Goal: Contribute content

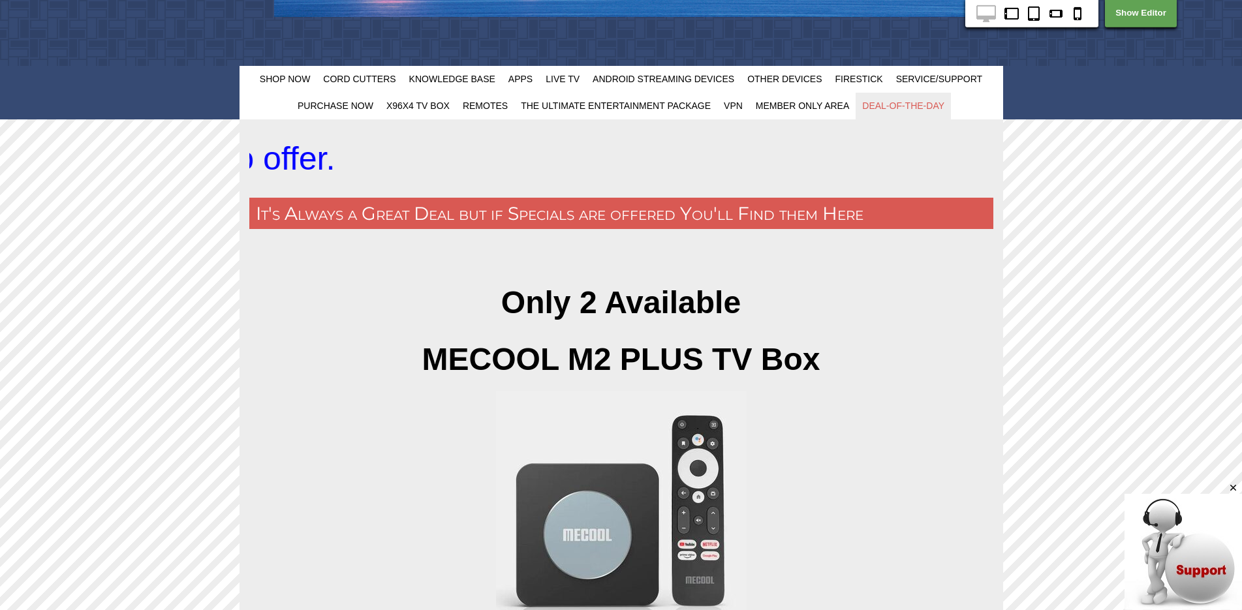
scroll to position [385, 0]
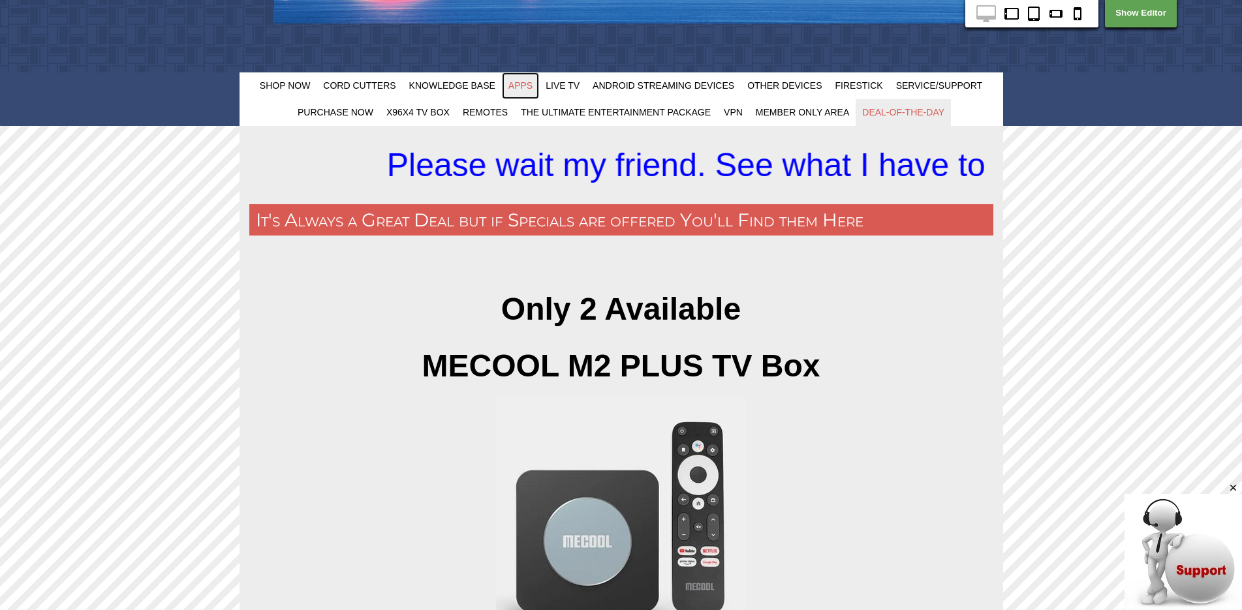
click at [522, 86] on span "Apps" at bounding box center [520, 85] width 24 height 10
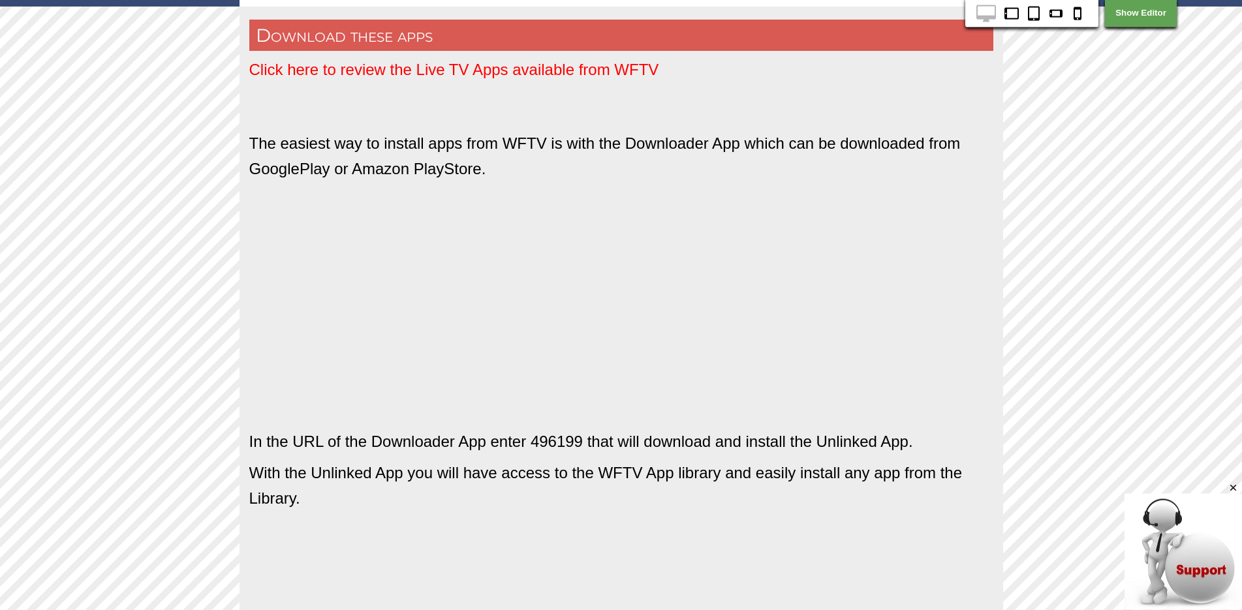
scroll to position [489, 0]
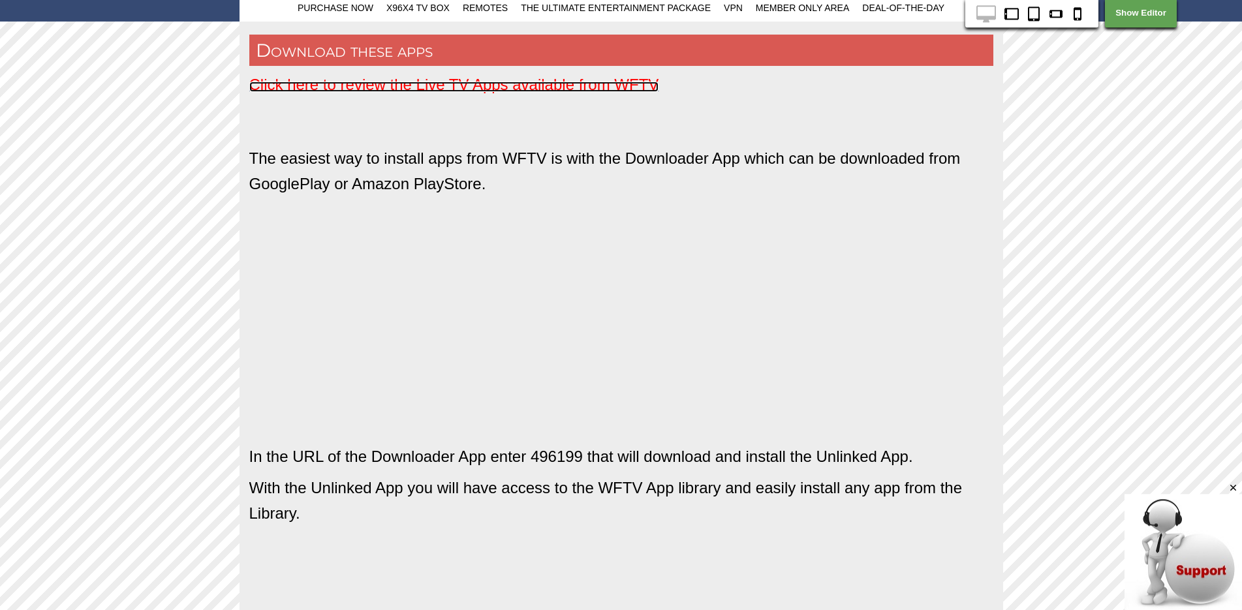
click at [433, 87] on span "Click here to review the Live TV Apps available from WFTV" at bounding box center [454, 85] width 410 height 18
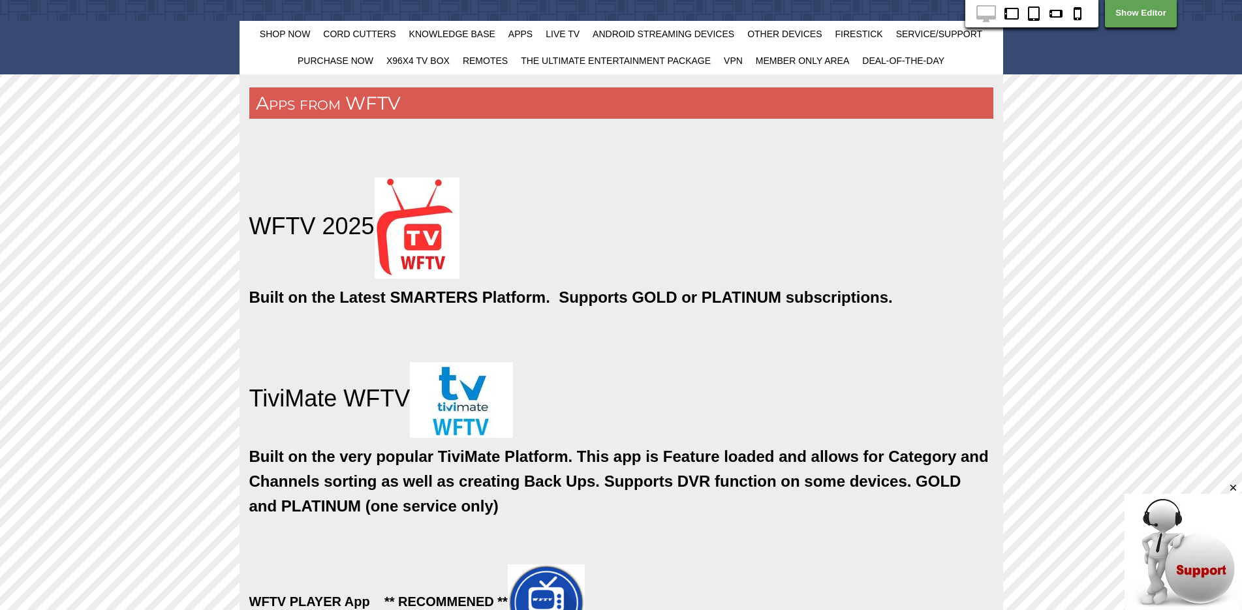
scroll to position [446, 0]
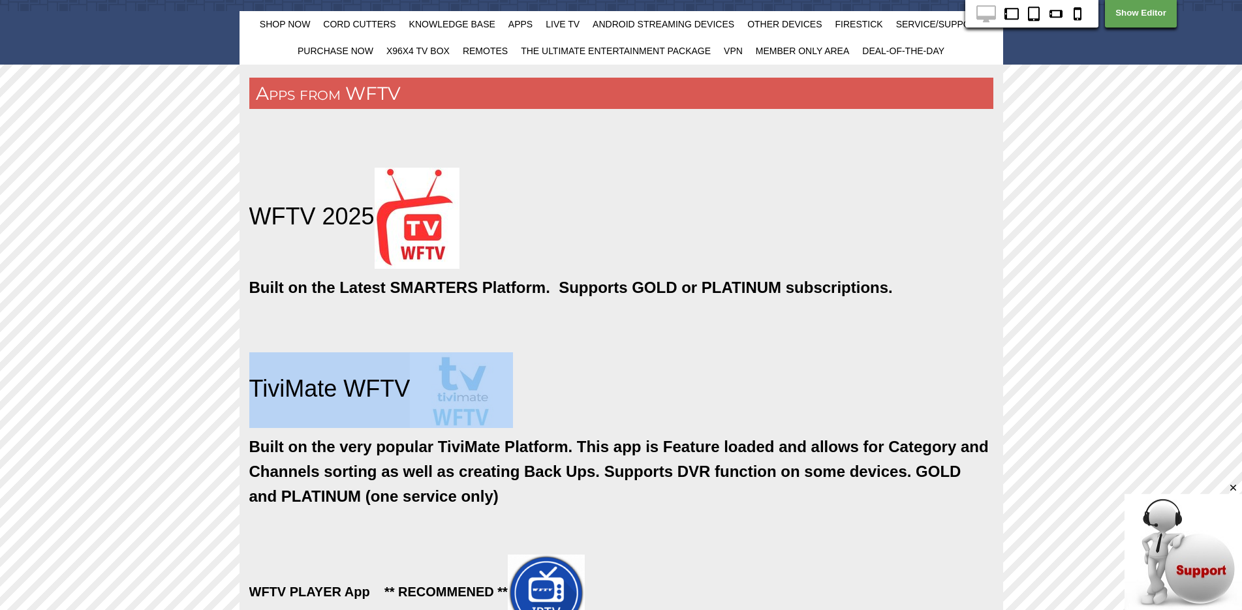
drag, startPoint x: 249, startPoint y: 382, endPoint x: 570, endPoint y: 399, distance: 321.5
click at [570, 399] on h1 "TiviMate WFTV" at bounding box center [621, 390] width 744 height 76
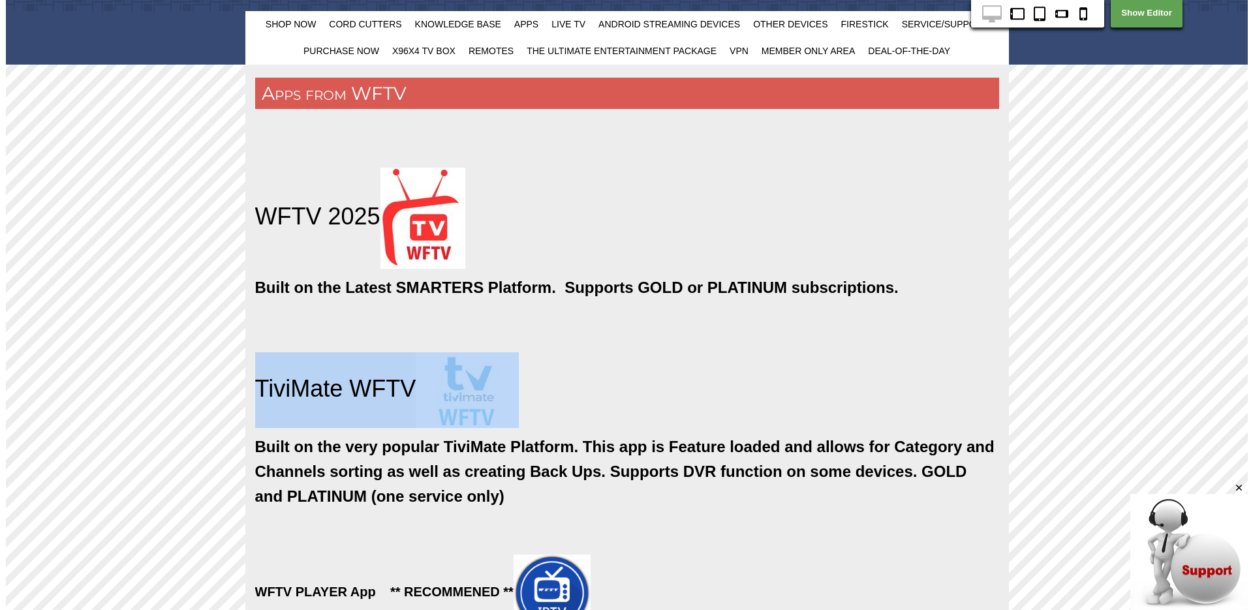
scroll to position [0, 0]
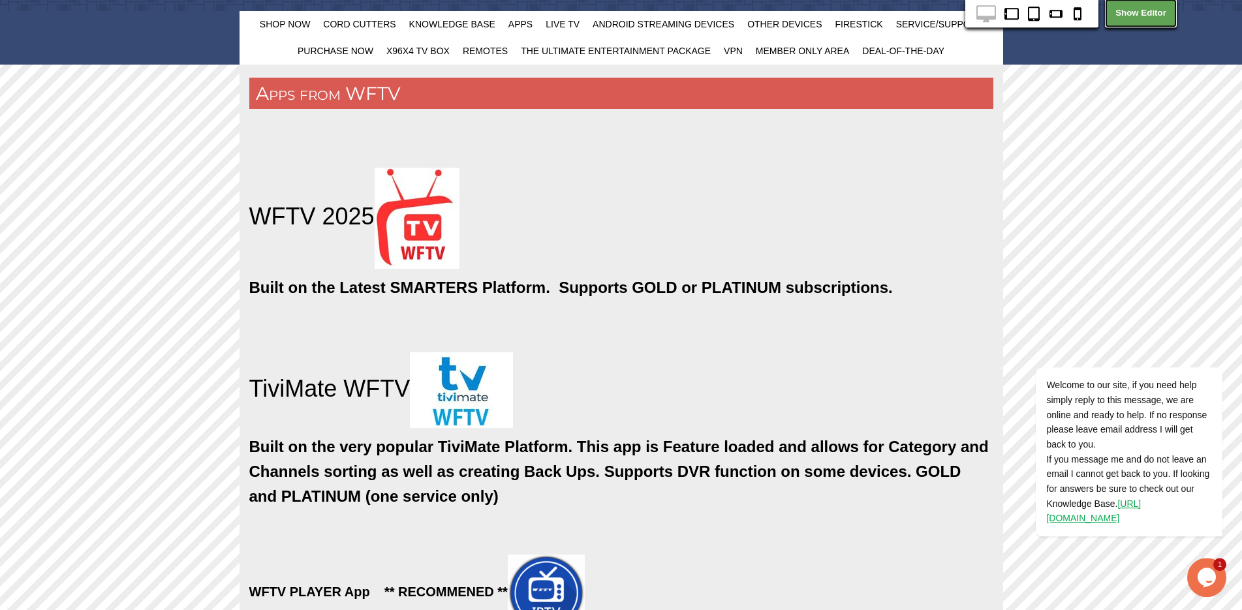
click at [1153, 14] on link "Show Editor" at bounding box center [1141, 13] width 72 height 29
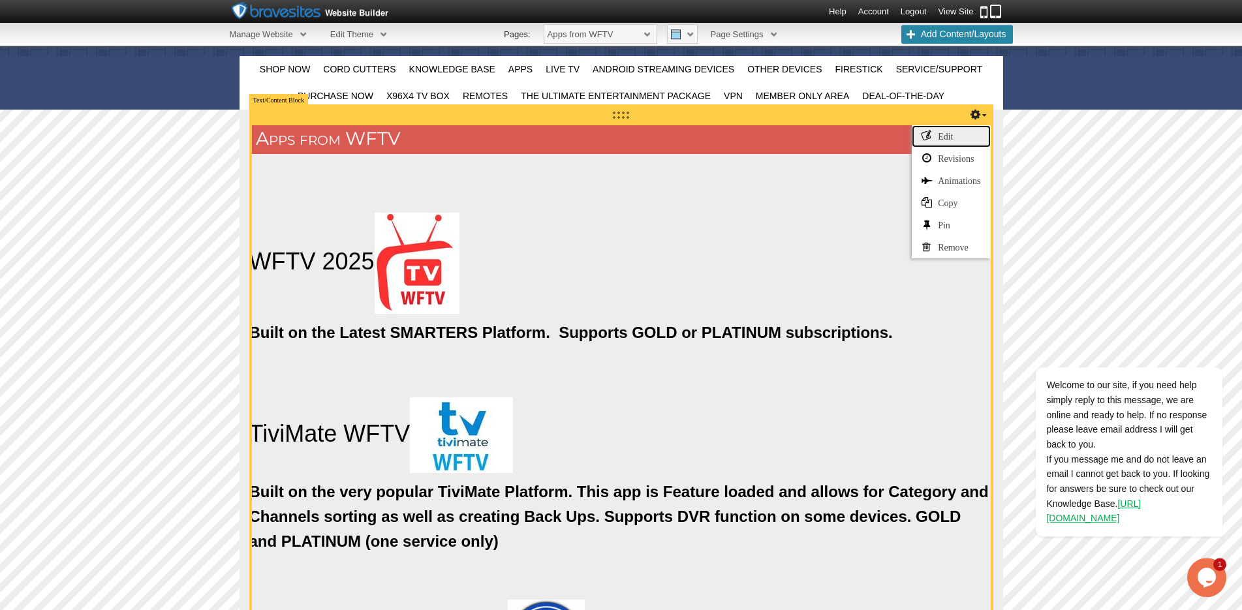
click at [946, 131] on link "Edit" at bounding box center [951, 136] width 78 height 22
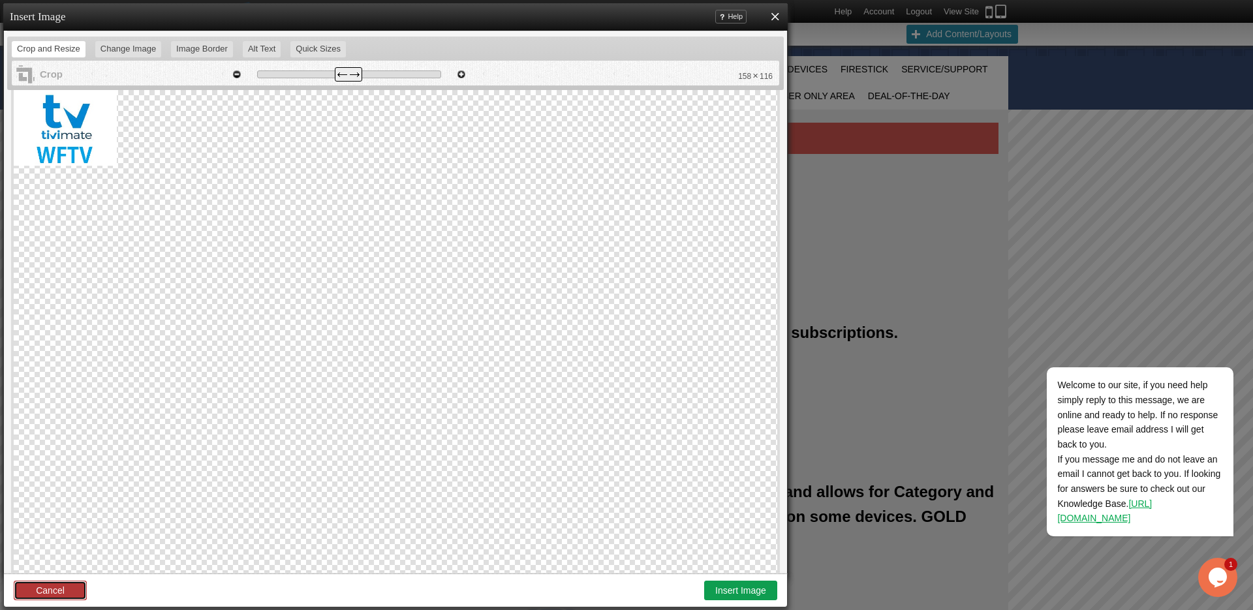
click at [48, 591] on link "Cancel" at bounding box center [50, 591] width 73 height 20
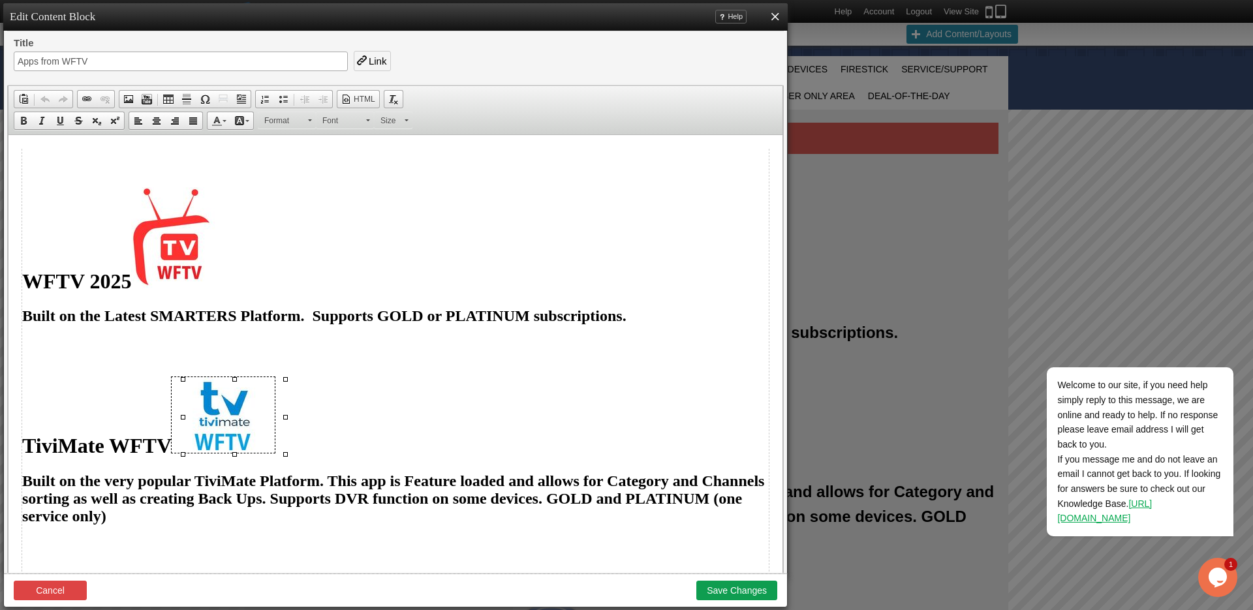
click at [24, 443] on h1 "TiviMate WFTV" at bounding box center [395, 417] width 746 height 81
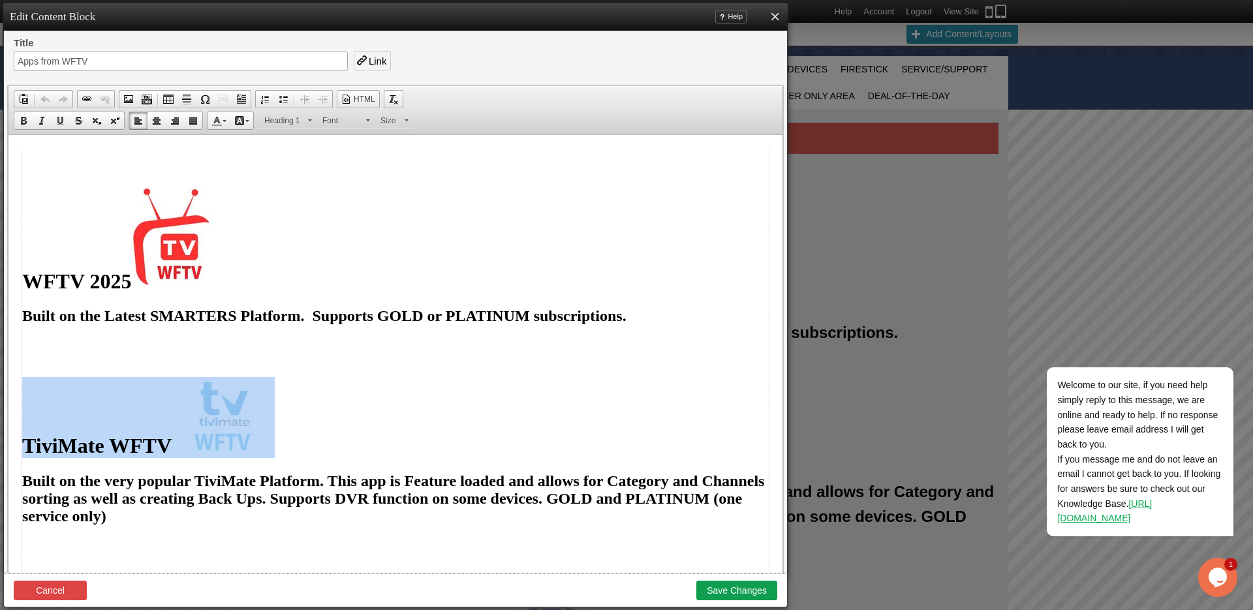
click at [297, 441] on h1 "TiviMate WFTV" at bounding box center [395, 417] width 746 height 81
click at [88, 100] on span at bounding box center [87, 99] width 10 height 10
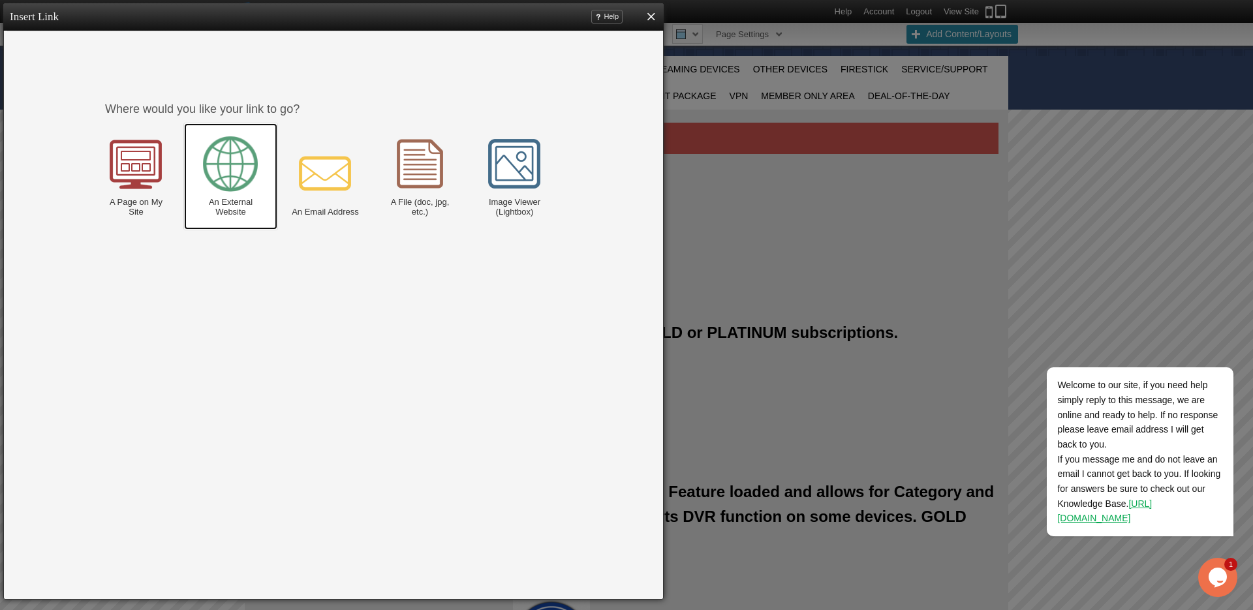
click at [221, 164] on img at bounding box center [231, 164] width 58 height 58
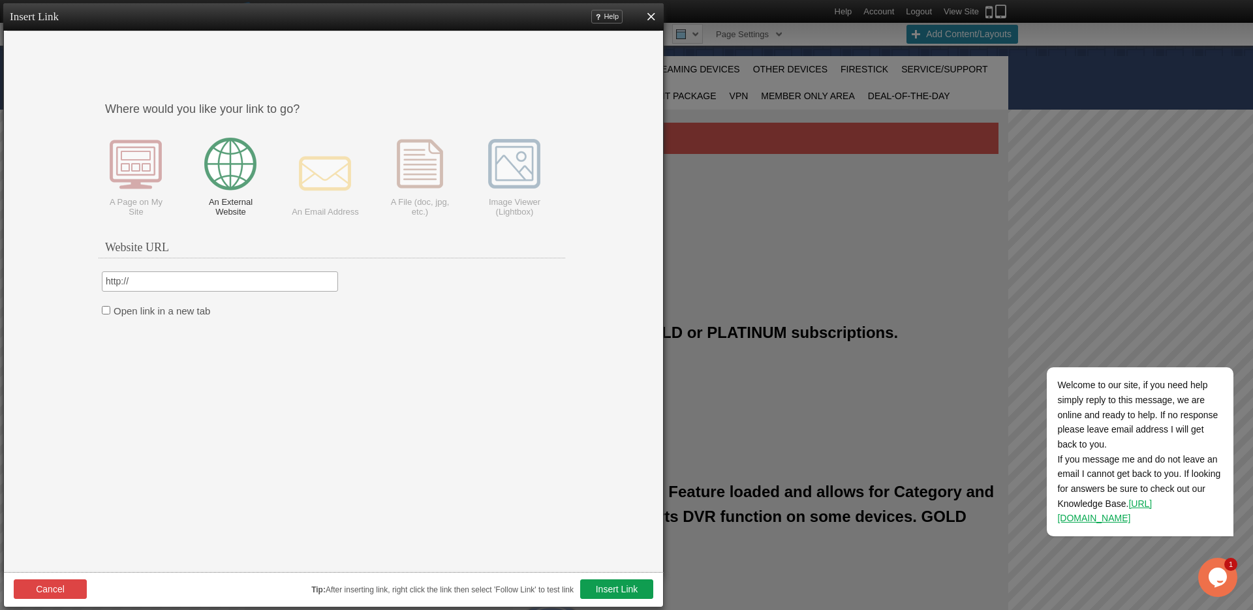
drag, startPoint x: 134, startPoint y: 282, endPoint x: 88, endPoint y: 273, distance: 47.1
click at [102, 273] on input "http://" at bounding box center [220, 281] width 236 height 21
click at [87, 273] on div "Where would you like your link to go? A Page on My Site An External Website An …" at bounding box center [333, 304] width 653 height 535
drag, startPoint x: 134, startPoint y: 279, endPoint x: 90, endPoint y: 275, distance: 43.9
click at [102, 275] on input "http://" at bounding box center [220, 281] width 236 height 21
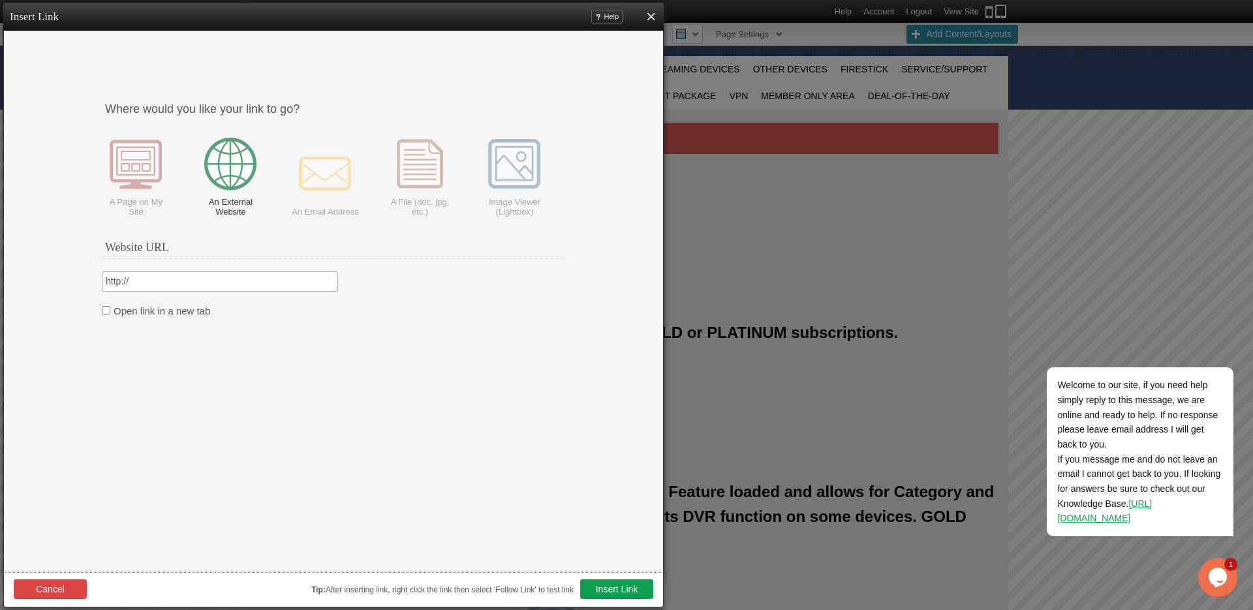
paste input "s://wftv.odoo.com/document/share/8/54de0241-8a35-4c12-9241-81aa4ed5b23f"
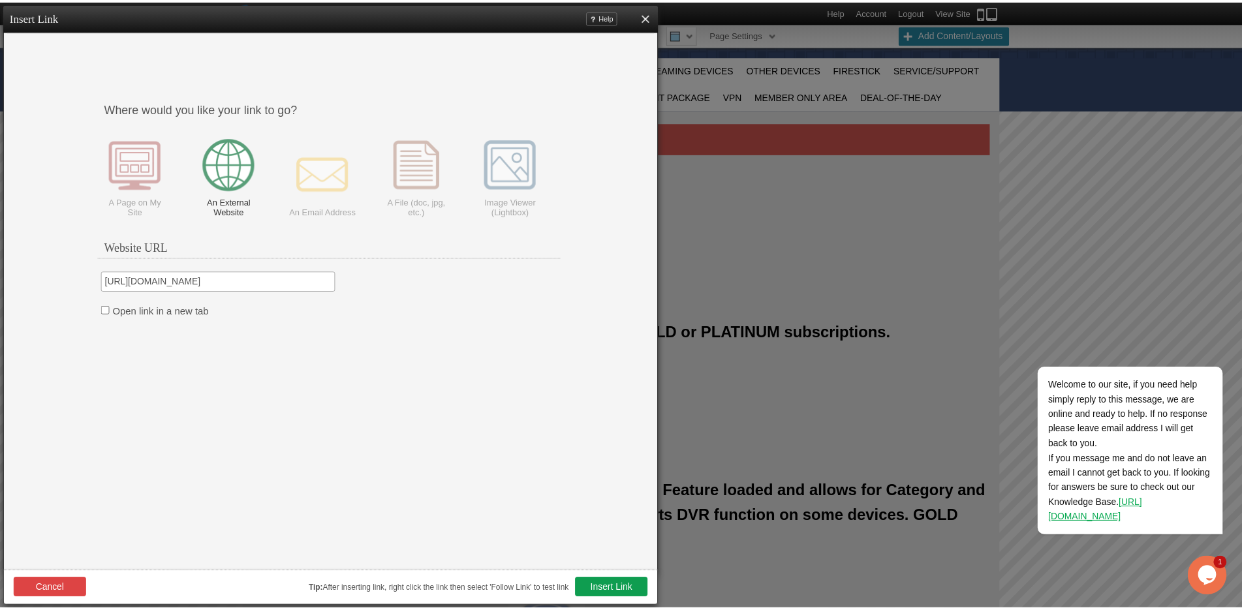
scroll to position [0, 107]
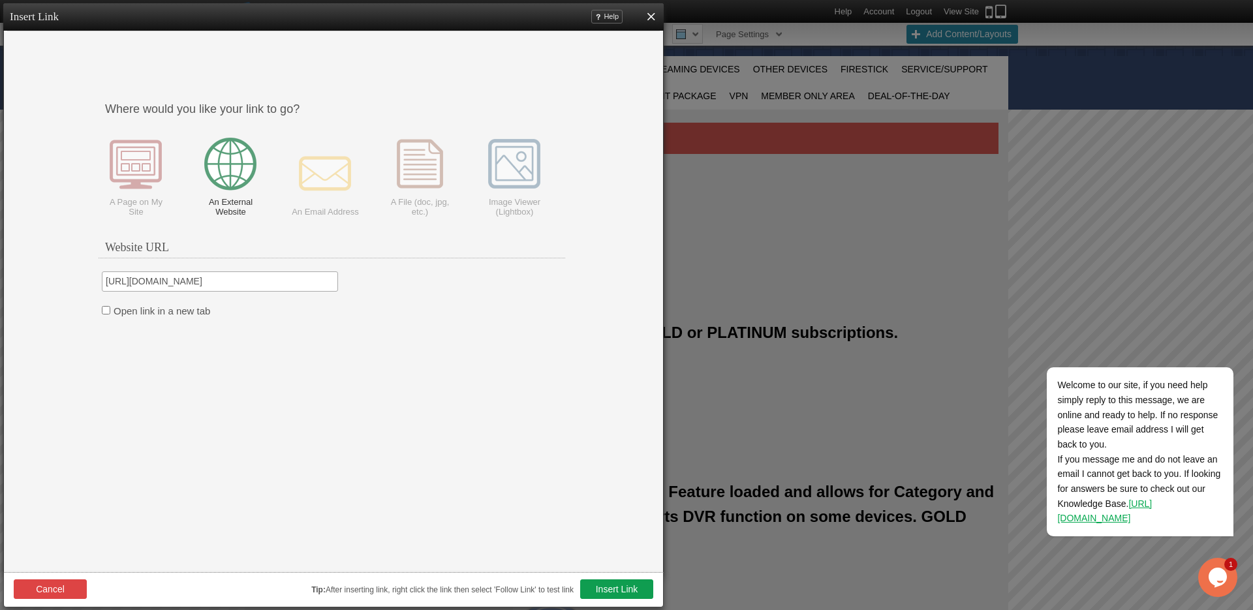
type input "https://wftv.odoo.com/document/share/8/54de0241-8a35-4c12-9241-81aa4ed5b23f"
click at [106, 311] on input "Open link in a new tab" at bounding box center [106, 310] width 8 height 8
checkbox input "true"
click at [602, 587] on button "Insert Link" at bounding box center [616, 589] width 73 height 20
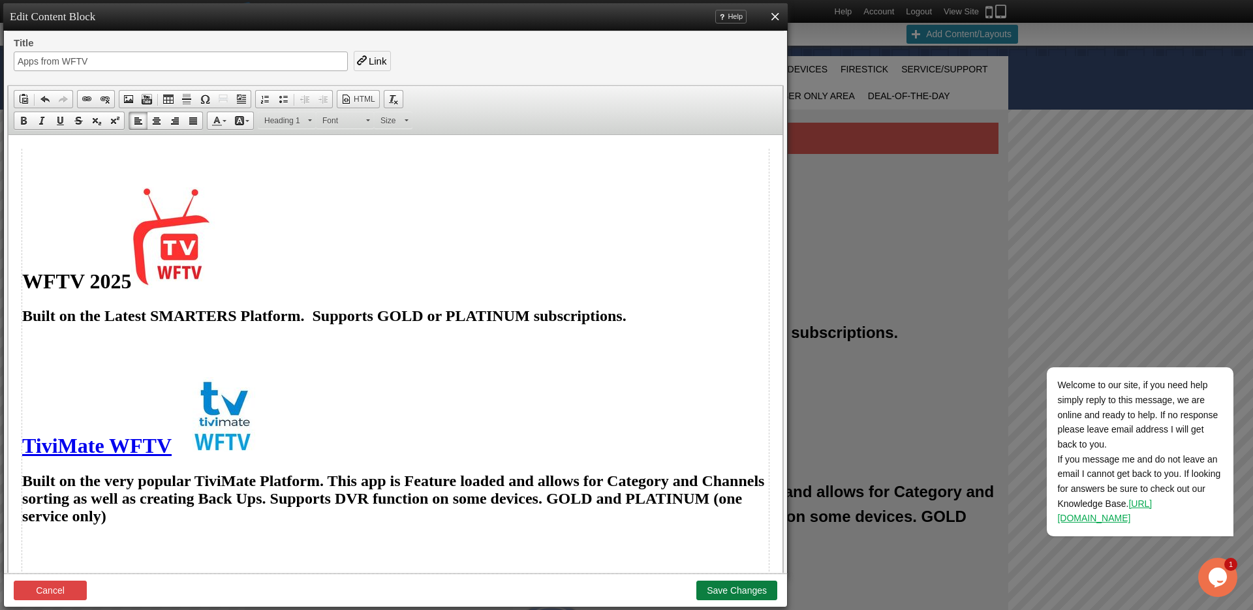
click at [748, 592] on button "Save Changes" at bounding box center [736, 591] width 81 height 20
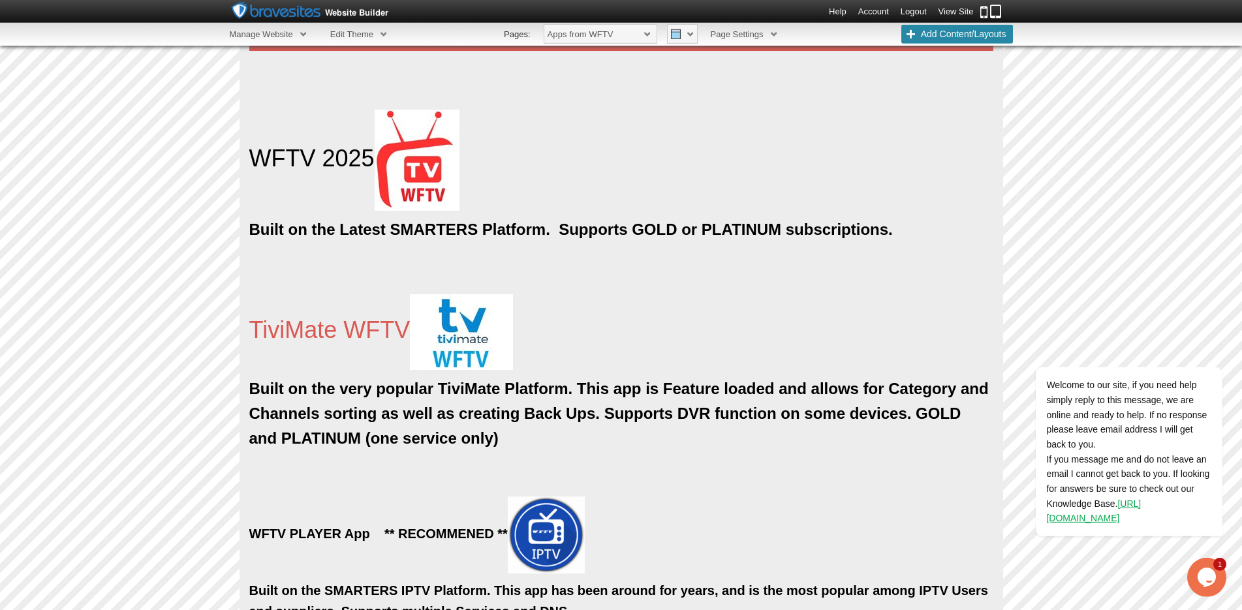
scroll to position [200, 0]
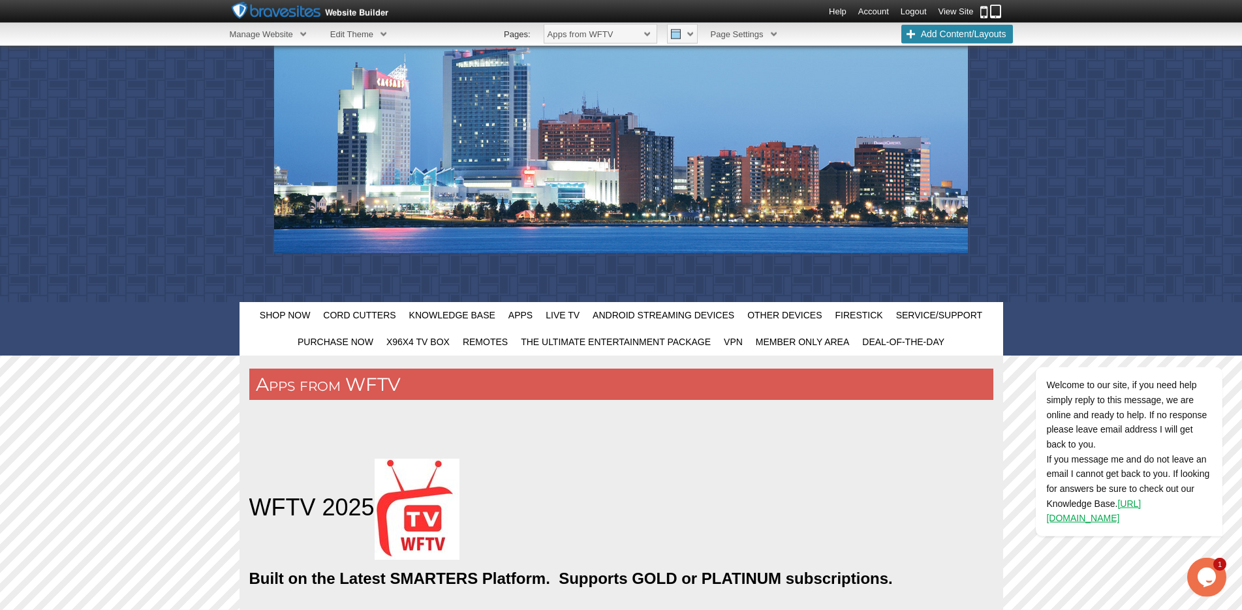
click at [955, 9] on link "View Site" at bounding box center [955, 12] width 35 height 10
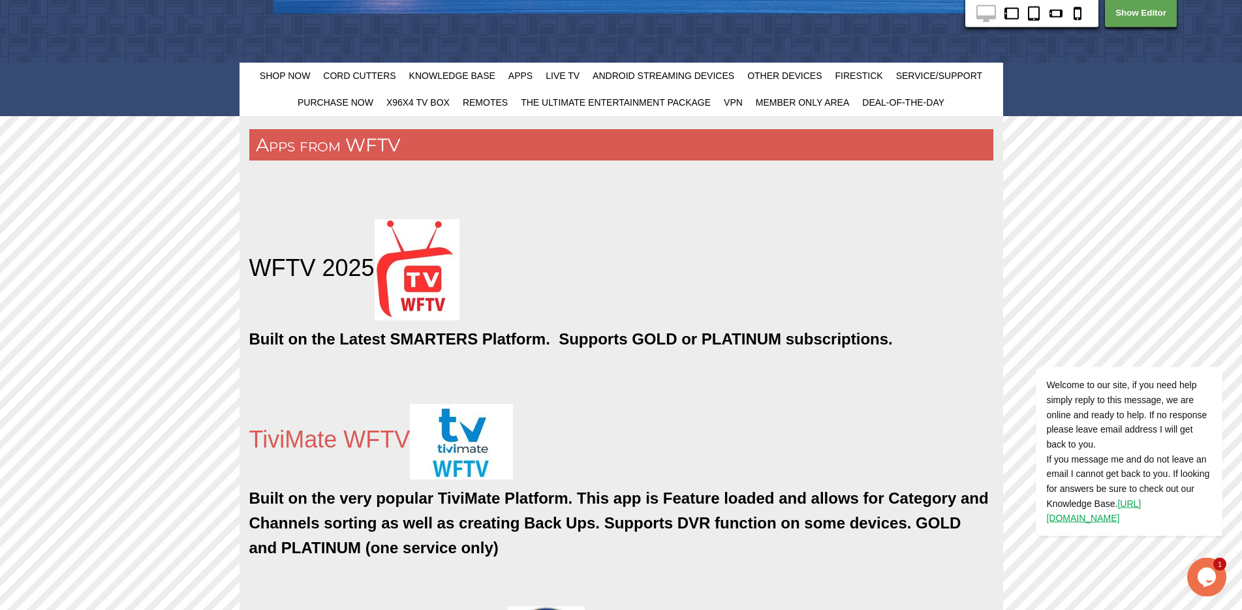
scroll to position [566, 0]
